Goal: Information Seeking & Learning: Find specific fact

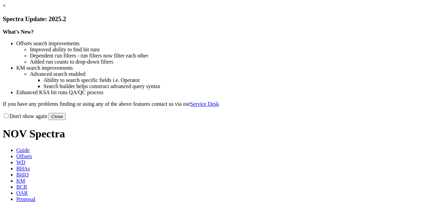
click at [6, 8] on link "×" at bounding box center [4, 6] width 3 height 6
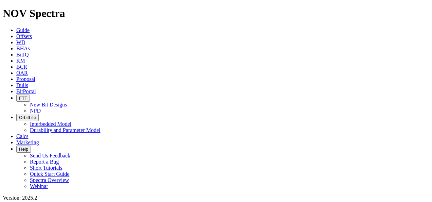
click at [28, 70] on link "OAR" at bounding box center [22, 73] width 12 height 6
drag, startPoint x: 24, startPoint y: 30, endPoint x: 245, endPoint y: 16, distance: 222.1
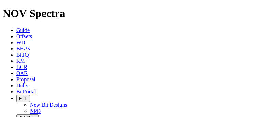
type input "18881541"
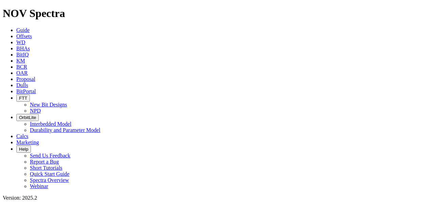
radio input "true"
radio input "false"
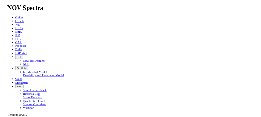
scroll to position [68, 0]
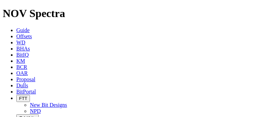
radio input "false"
radio input "true"
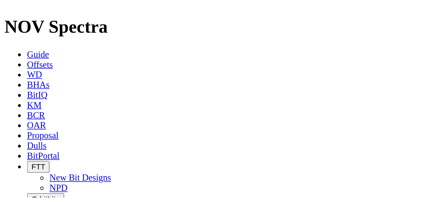
scroll to position [78, 0]
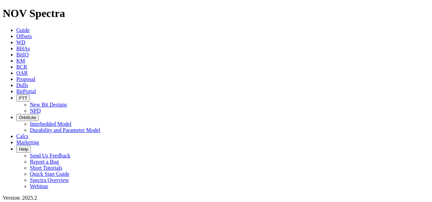
radio input "true"
radio input "false"
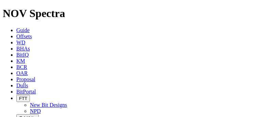
radio input "false"
radio input "true"
type input "19116386"
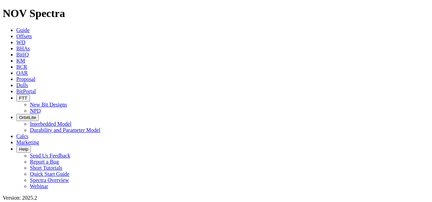
radio input "true"
radio input "false"
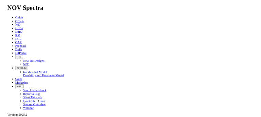
scroll to position [25, 0]
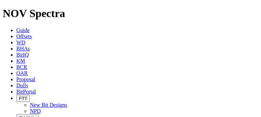
radio input "false"
radio input "true"
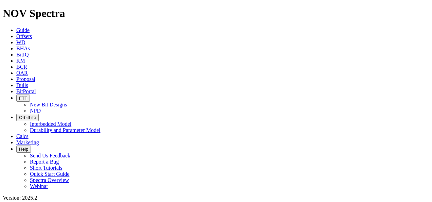
radio input "true"
radio input "false"
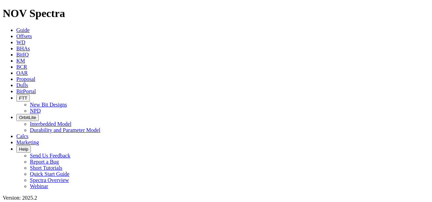
scroll to position [103, 0]
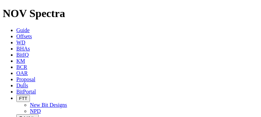
radio input "false"
radio input "true"
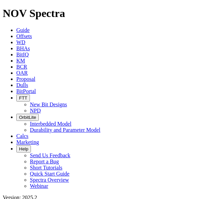
drag, startPoint x: 37, startPoint y: 27, endPoint x: -13, endPoint y: 32, distance: 49.9
type input "19111532"
radio input "true"
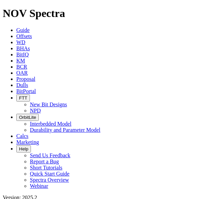
radio input "false"
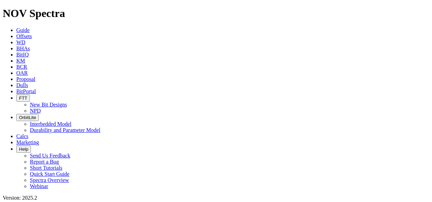
radio input "false"
radio input "true"
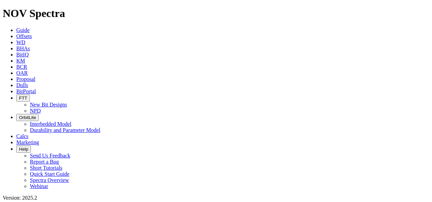
radio input "false"
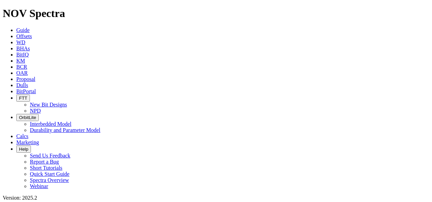
scroll to position [103, 0]
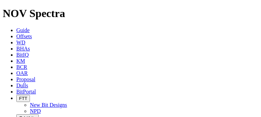
radio input "false"
radio input "true"
drag, startPoint x: 45, startPoint y: 31, endPoint x: -56, endPoint y: 32, distance: 101.0
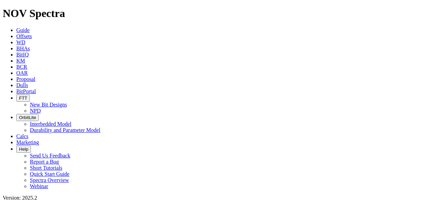
type input "19110827"
radio input "true"
radio input "false"
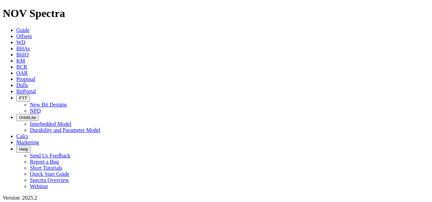
scroll to position [244, 0]
